Goal: Navigation & Orientation: Find specific page/section

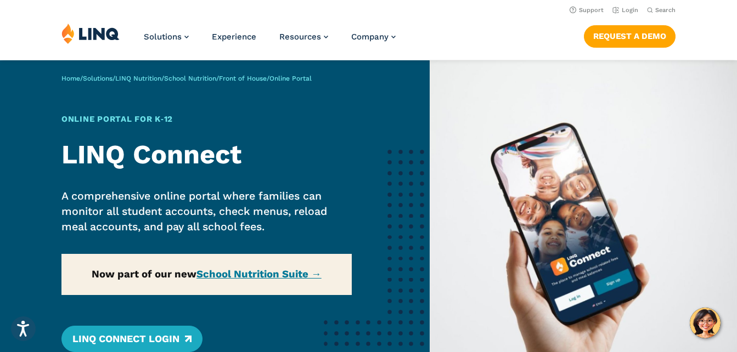
click at [227, 272] on div "Home / Solutions / LINQ Nutrition / School Nutrition / Front of House / Online …" at bounding box center [215, 237] width 430 height 354
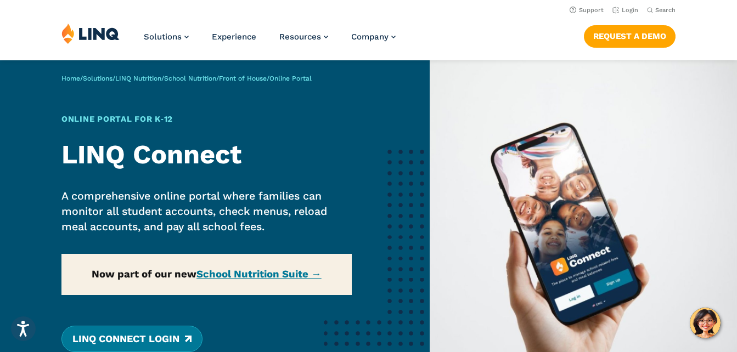
click at [140, 343] on link "LINQ Connect Login" at bounding box center [131, 339] width 141 height 26
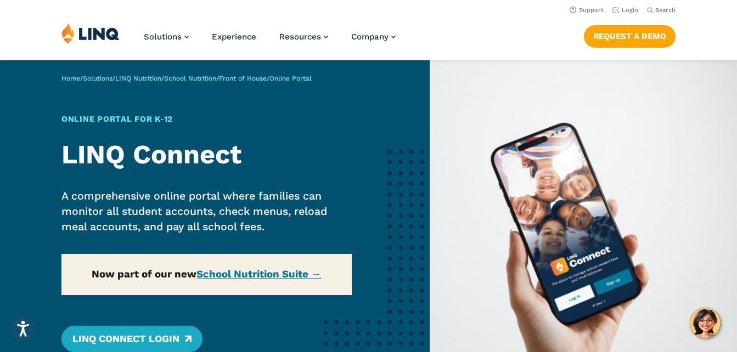
click at [440, 17] on header "Support Login Search Search for: Solutions Nutrition Overview NEW School Nutrit…" at bounding box center [368, 30] width 737 height 60
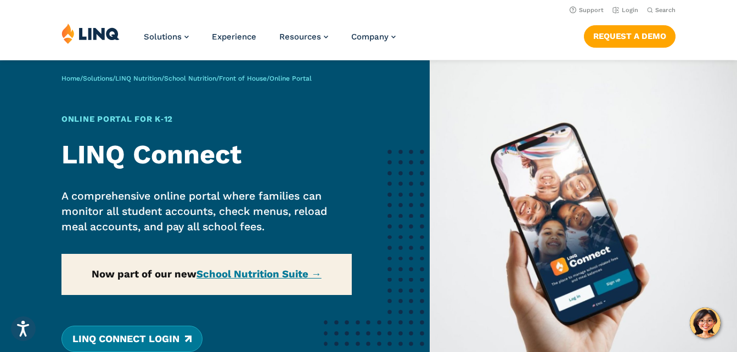
click at [121, 343] on link "LINQ Connect Login" at bounding box center [131, 339] width 141 height 26
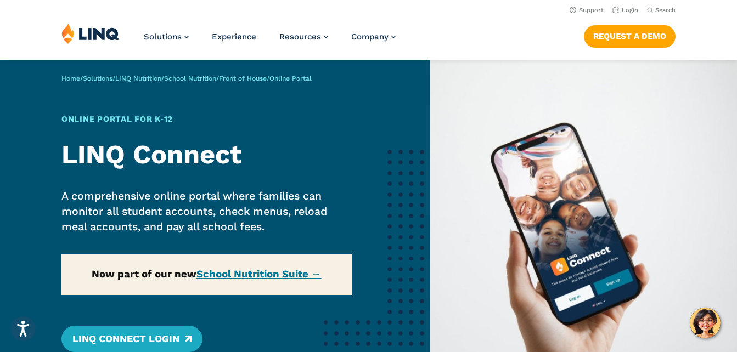
click at [225, 277] on div "Home / Solutions / LINQ Nutrition / School Nutrition / Front of House / Online …" at bounding box center [215, 237] width 430 height 354
click at [227, 274] on div "Home / Solutions / LINQ Nutrition / School Nutrition / Front of House / Online …" at bounding box center [215, 237] width 430 height 354
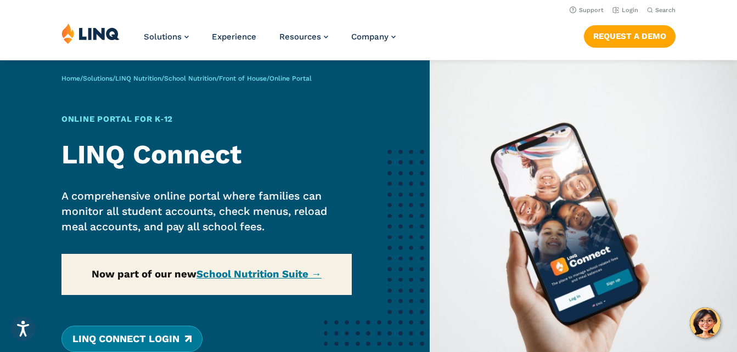
click at [130, 352] on link "LINQ Connect Login" at bounding box center [131, 339] width 141 height 26
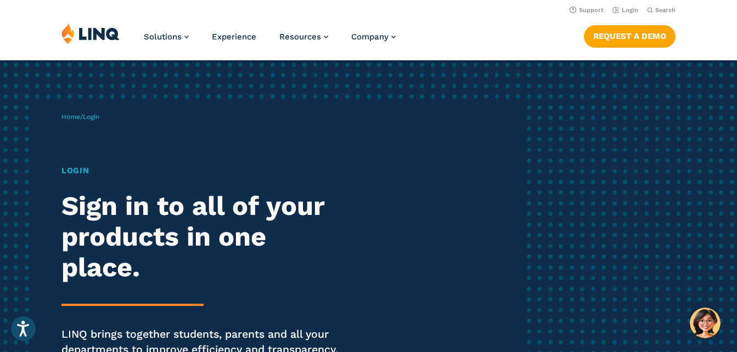
click at [70, 170] on h1 "Login" at bounding box center [203, 171] width 284 height 12
click at [625, 14] on li "Login" at bounding box center [626, 9] width 26 height 12
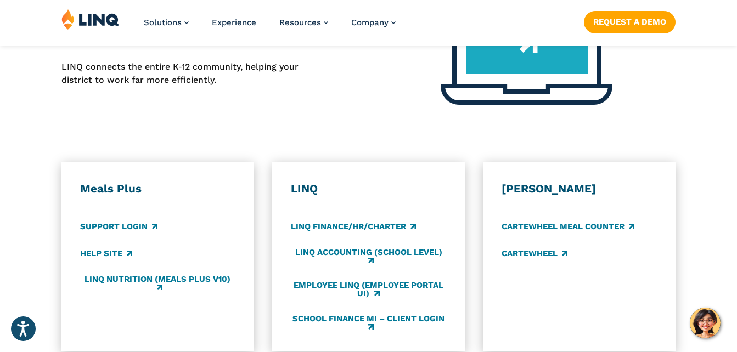
scroll to position [564, 0]
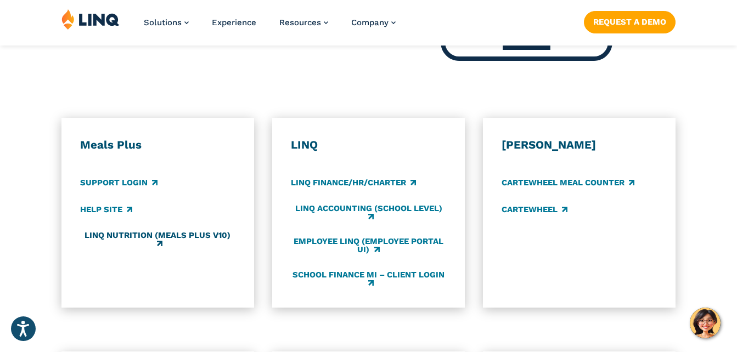
click at [130, 237] on link "LINQ Nutrition (Meals Plus v10)" at bounding box center [157, 240] width 155 height 18
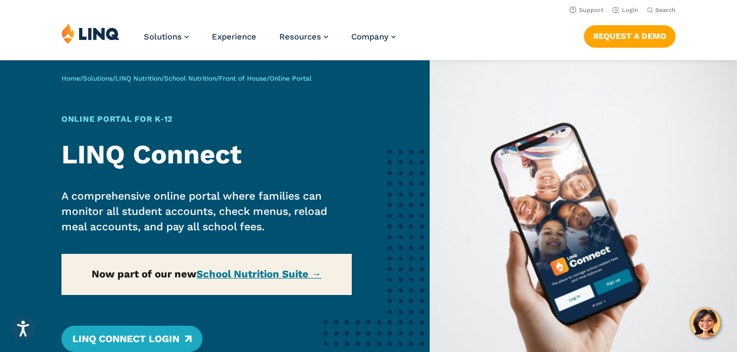
click at [217, 272] on div "Home / Solutions / LINQ Nutrition / School Nutrition / Front of House / Online …" at bounding box center [215, 237] width 430 height 354
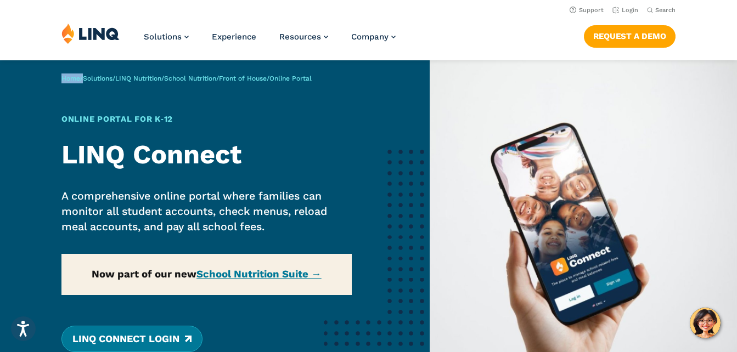
click at [136, 337] on link "LINQ Connect Login" at bounding box center [131, 339] width 141 height 26
click at [116, 339] on link "LINQ Connect Login" at bounding box center [131, 339] width 141 height 26
